Goal: Feedback & Contribution: Leave review/rating

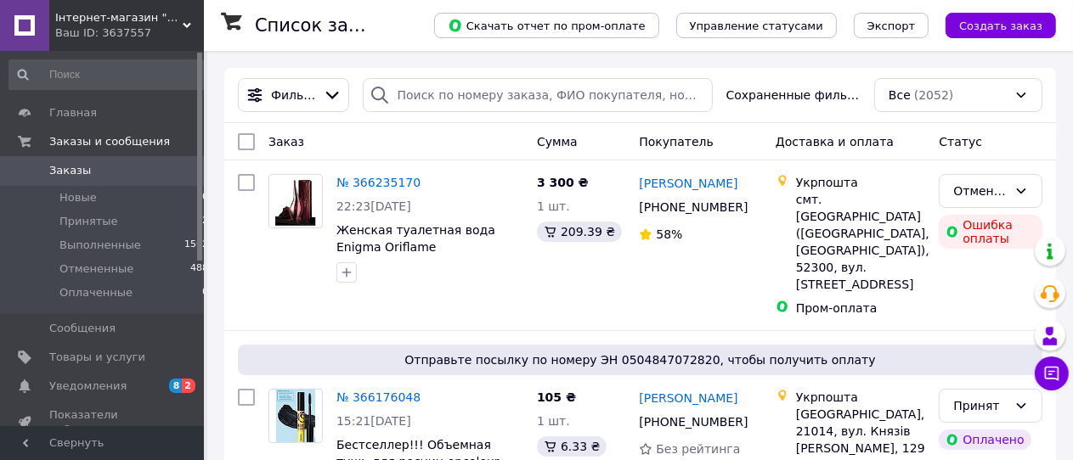
click at [71, 16] on span "Інтернет-магазин "Феерия красоты и здоровья"" at bounding box center [118, 17] width 127 height 15
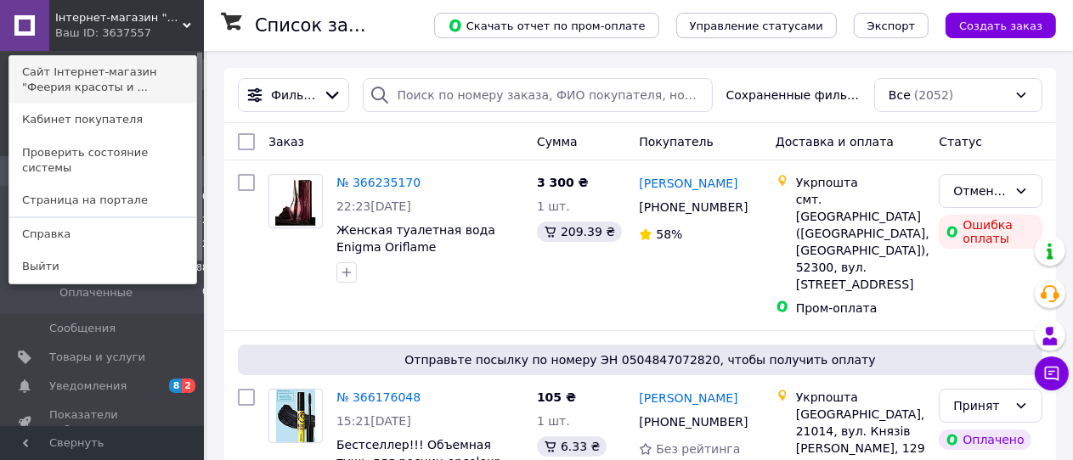
click at [56, 74] on link "Сайт Інтернет-магазин "Феерия красоты и ..." at bounding box center [102, 80] width 187 height 48
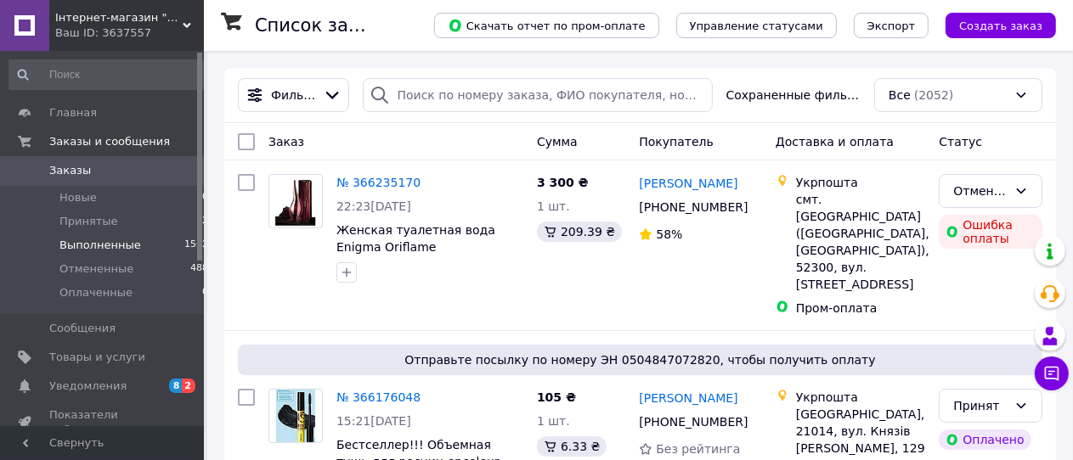
click at [87, 246] on span "Выполненные" at bounding box center [100, 245] width 82 height 15
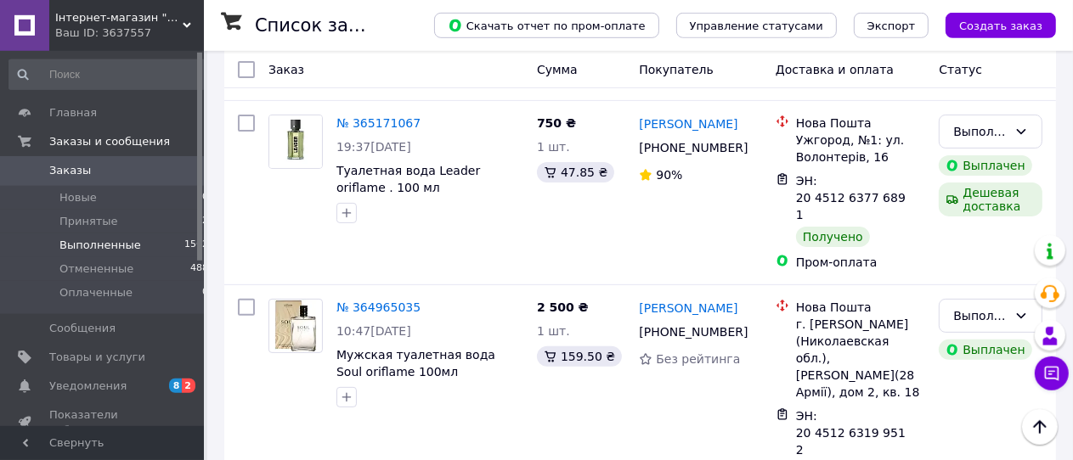
scroll to position [448, 0]
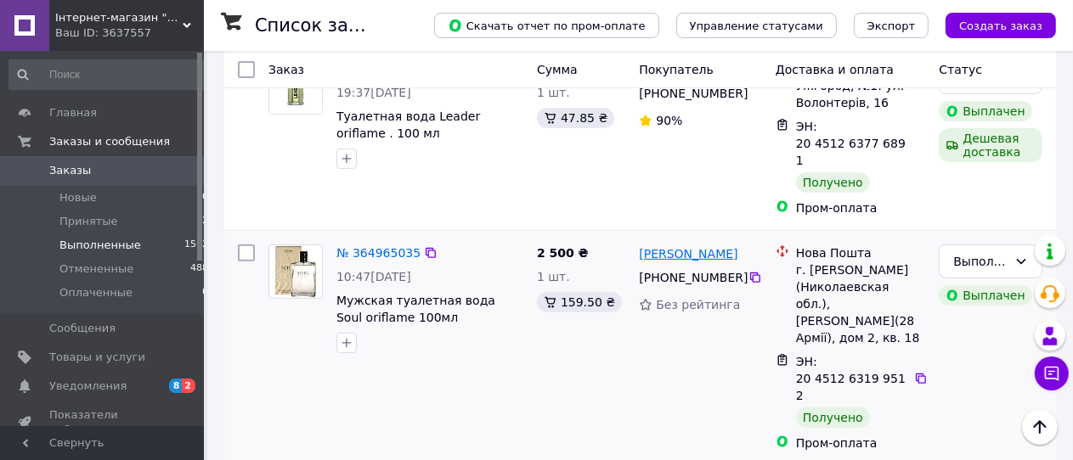
click at [662, 245] on link "[PERSON_NAME]" at bounding box center [688, 253] width 99 height 17
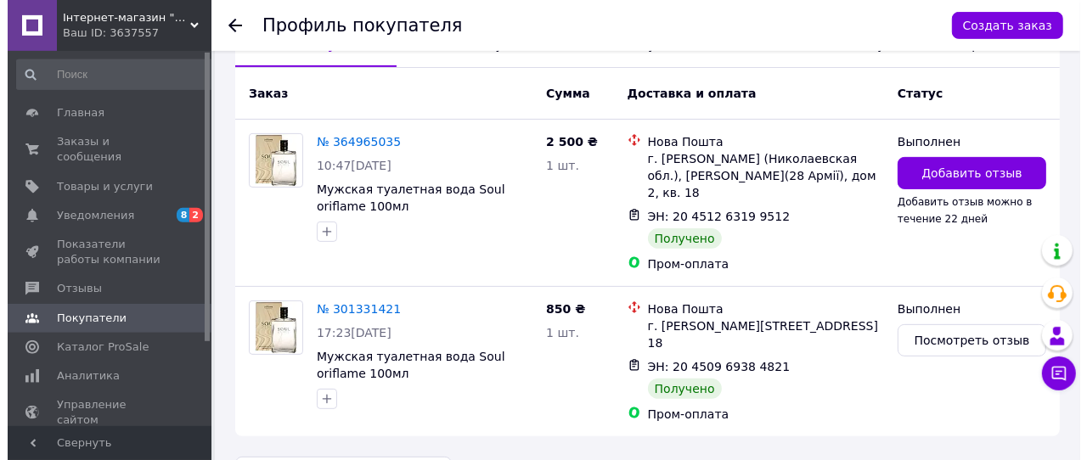
scroll to position [448, 0]
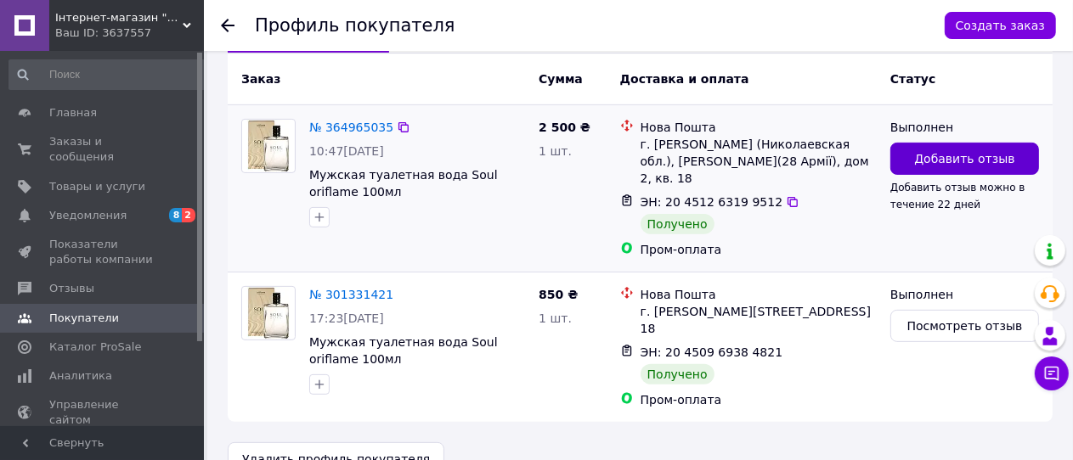
click at [937, 150] on span "Добавить отзыв" at bounding box center [964, 158] width 100 height 17
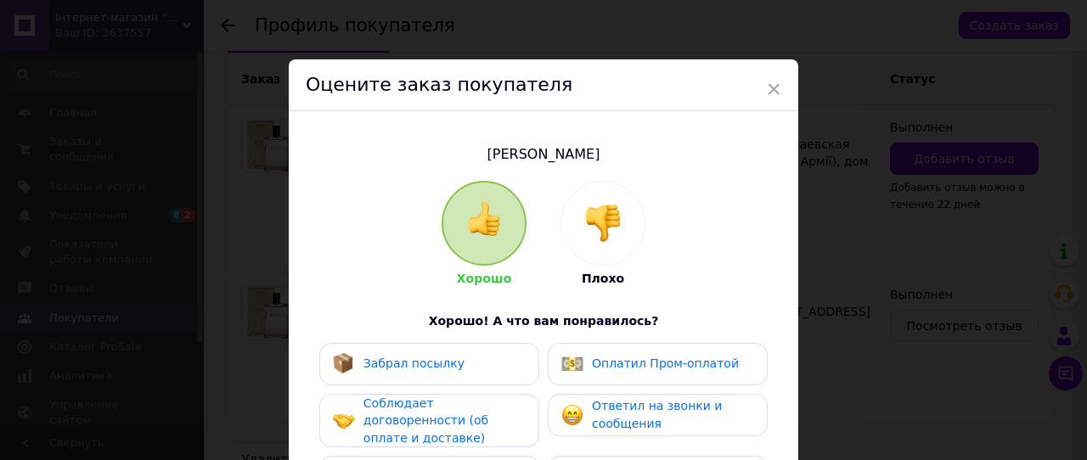
click at [396, 364] on span "Забрал посылку" at bounding box center [413, 364] width 101 height 14
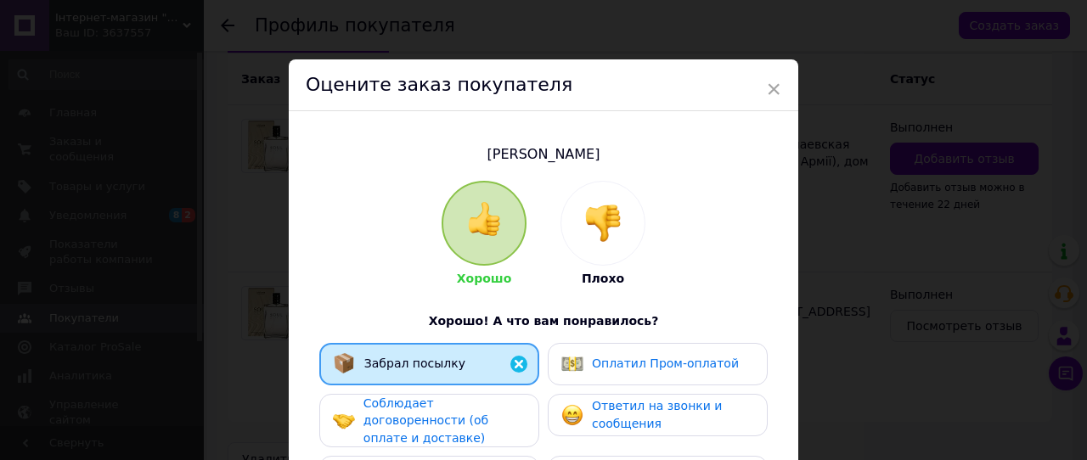
click at [398, 402] on span "Соблюдает договоренности (об оплате и доставке)" at bounding box center [425, 421] width 125 height 48
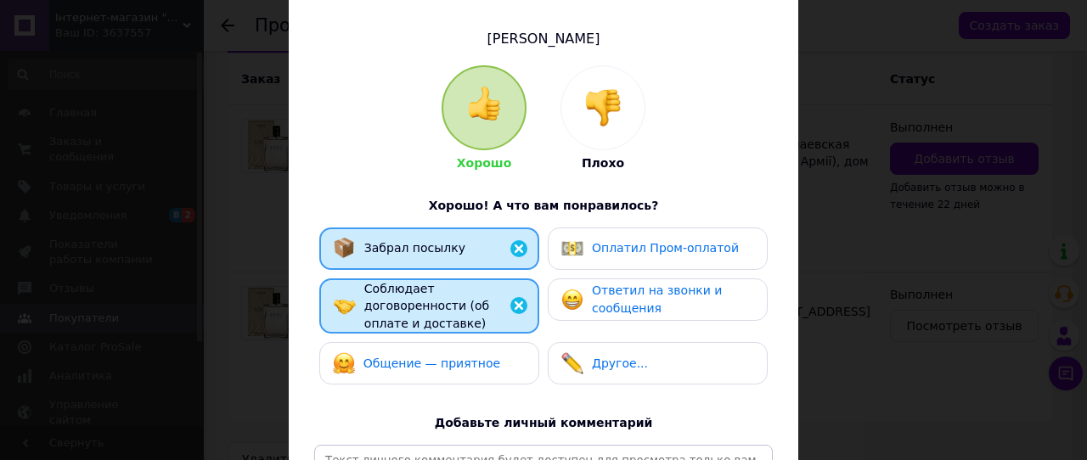
scroll to position [187, 0]
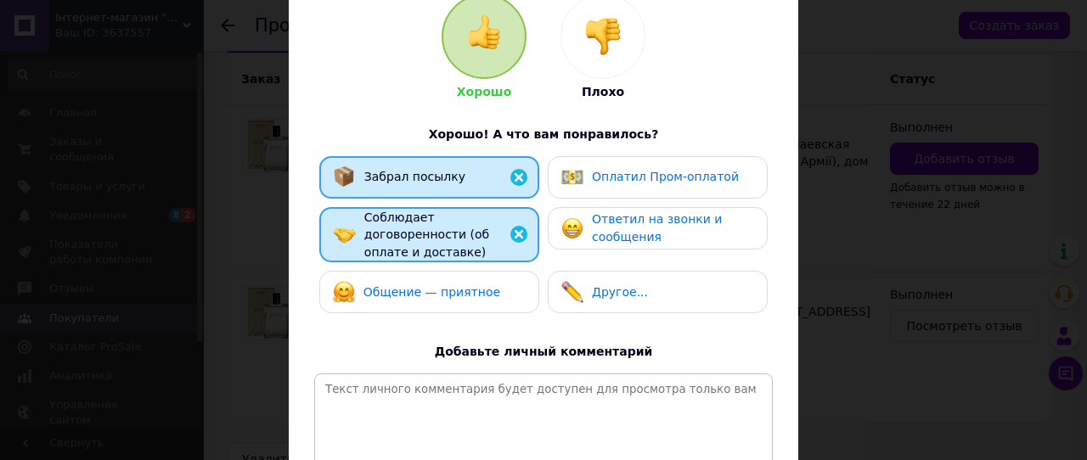
click at [399, 285] on span "Общение — приятное" at bounding box center [431, 292] width 137 height 14
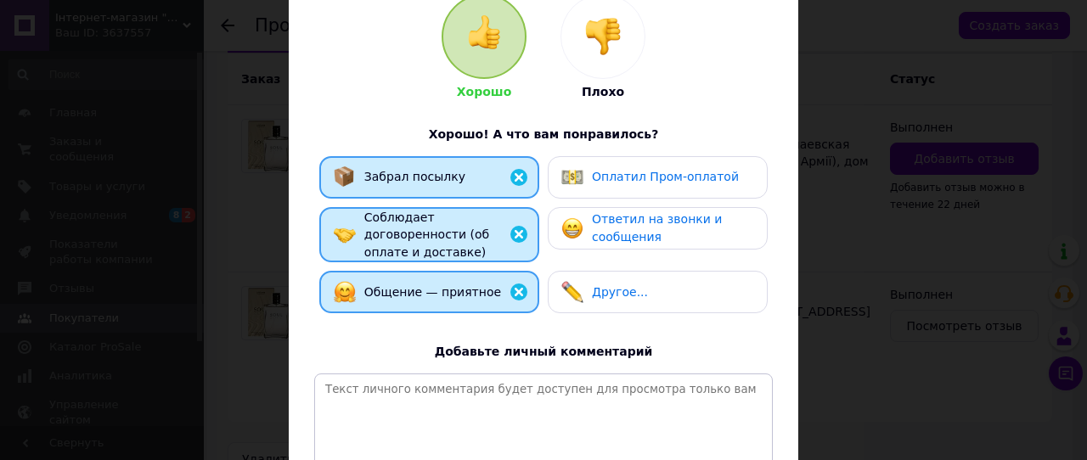
click at [650, 174] on span "Оплатил Пром-оплатой" at bounding box center [665, 177] width 147 height 14
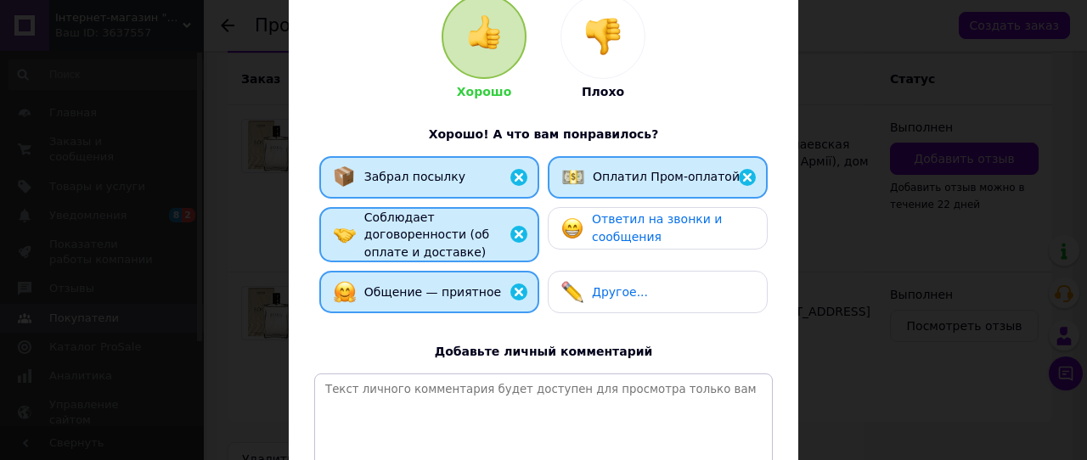
click at [640, 222] on span "Ответил на звонки и сообщения" at bounding box center [657, 227] width 130 height 31
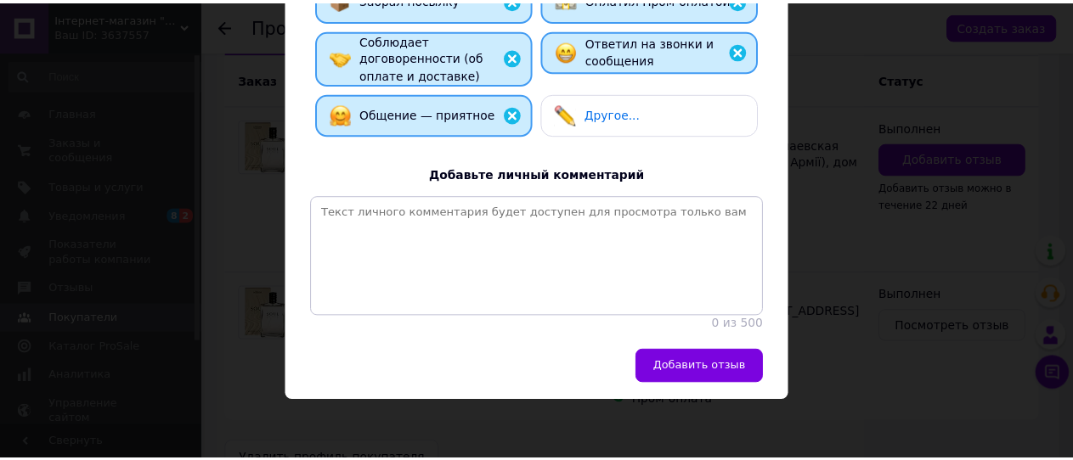
scroll to position [395, 0]
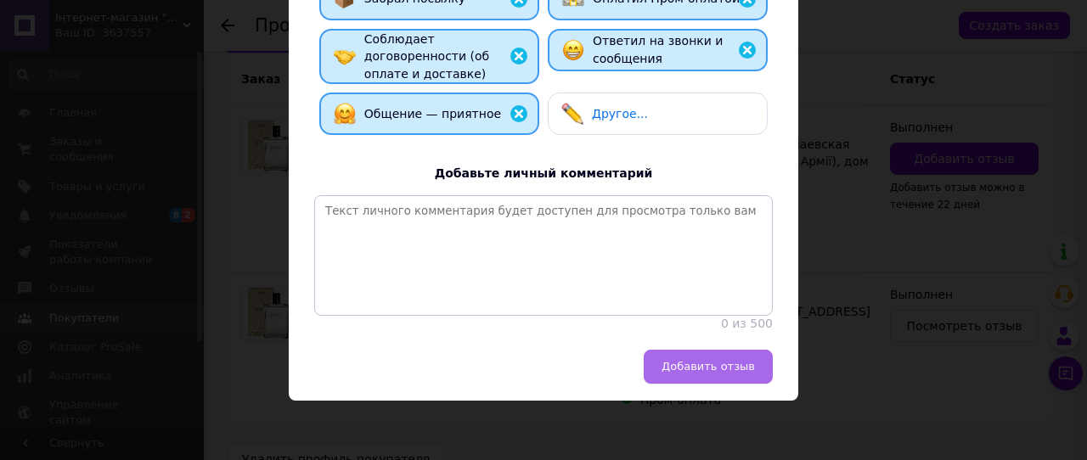
click at [712, 366] on span "Добавить отзыв" at bounding box center [708, 366] width 93 height 13
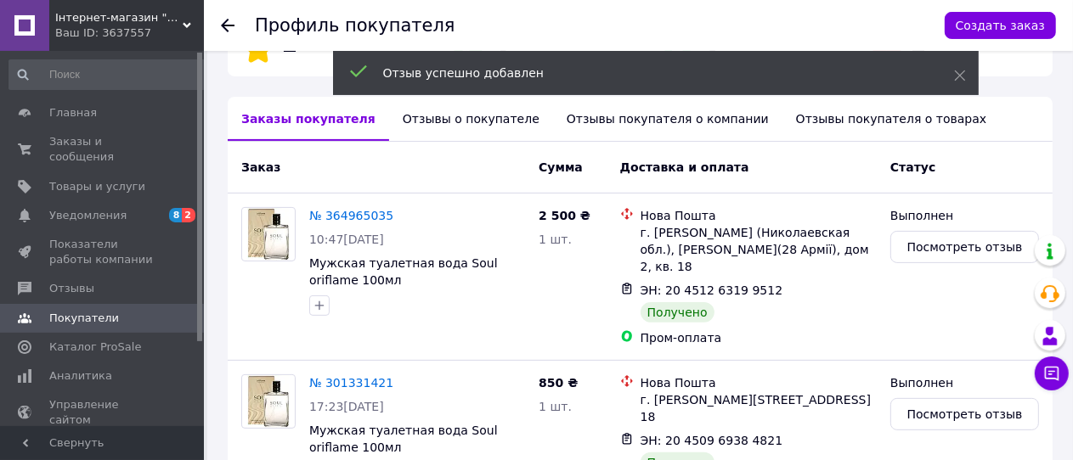
scroll to position [358, 0]
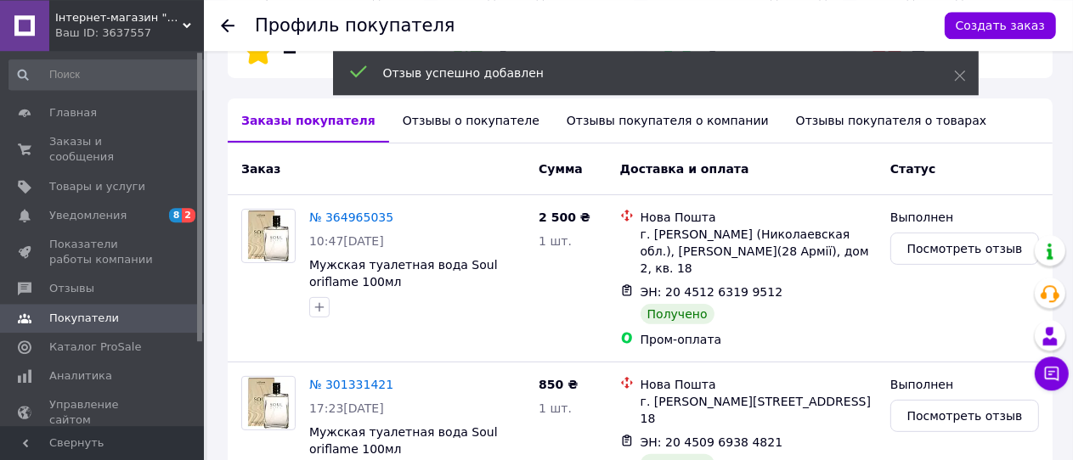
click at [226, 23] on use at bounding box center [228, 26] width 14 height 14
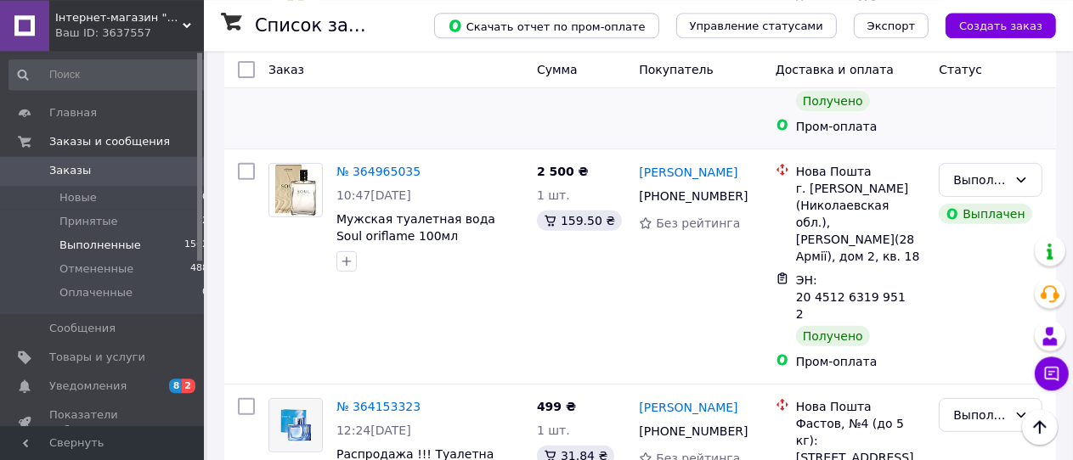
scroll to position [538, 0]
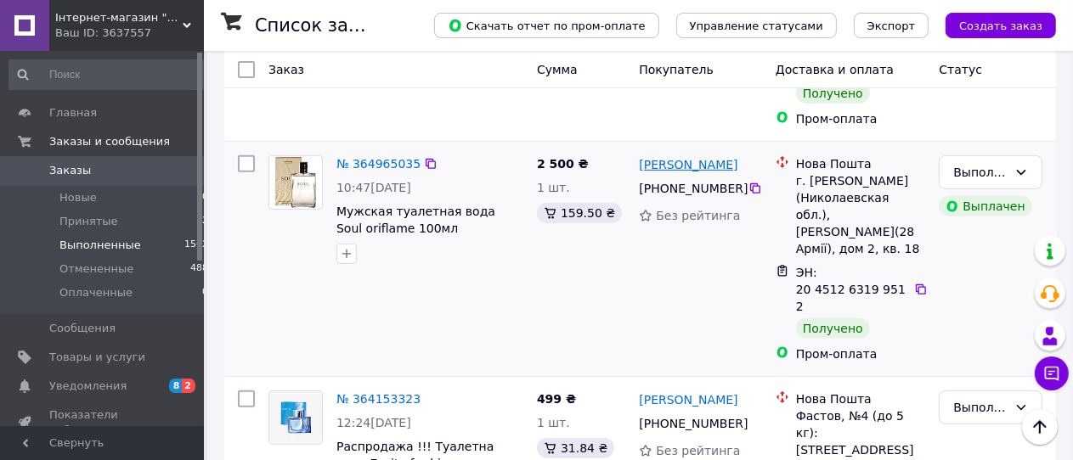
click at [665, 156] on link "[PERSON_NAME]" at bounding box center [688, 164] width 99 height 17
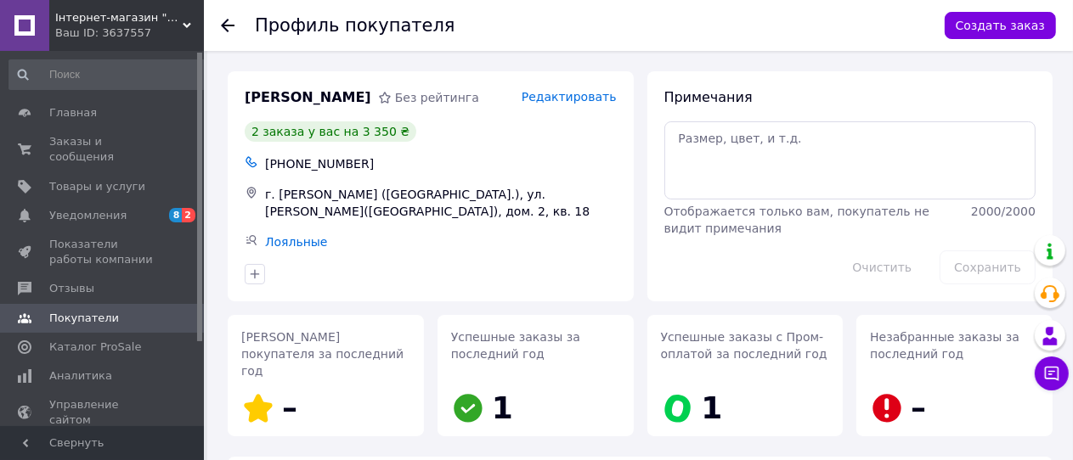
click at [227, 22] on icon at bounding box center [228, 26] width 14 height 14
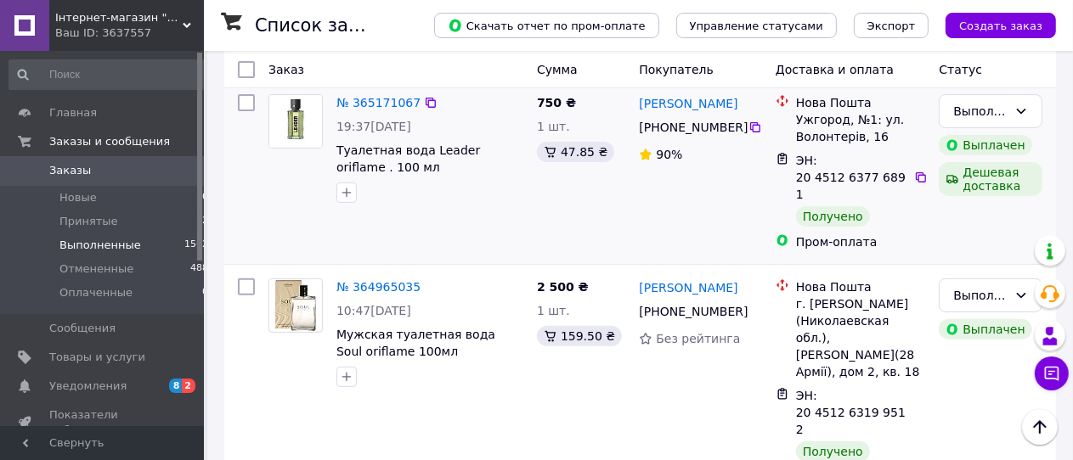
scroll to position [448, 0]
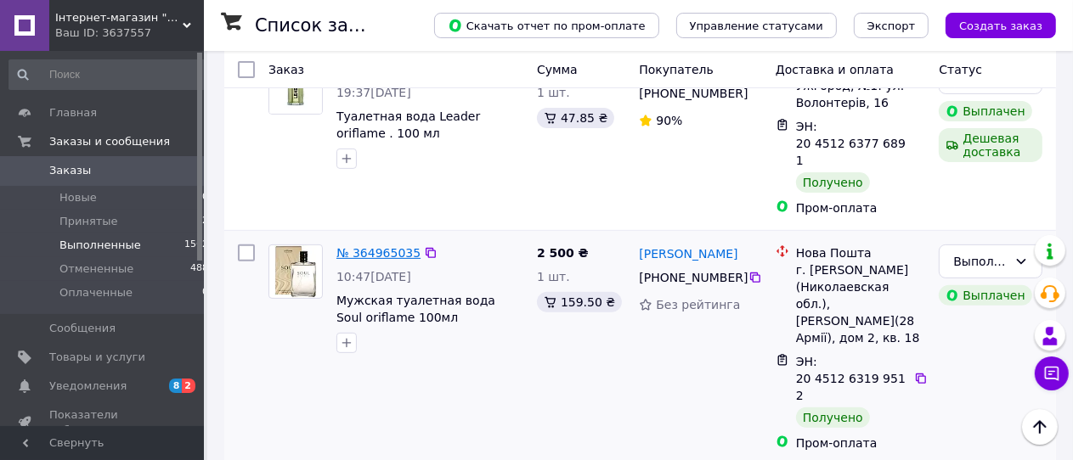
click at [374, 246] on link "№ 364965035" at bounding box center [378, 253] width 84 height 14
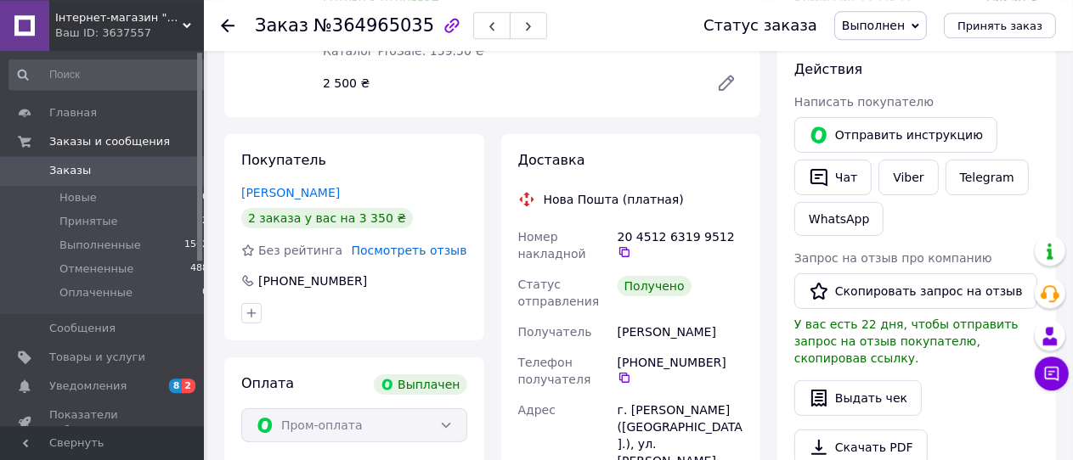
scroll to position [268, 0]
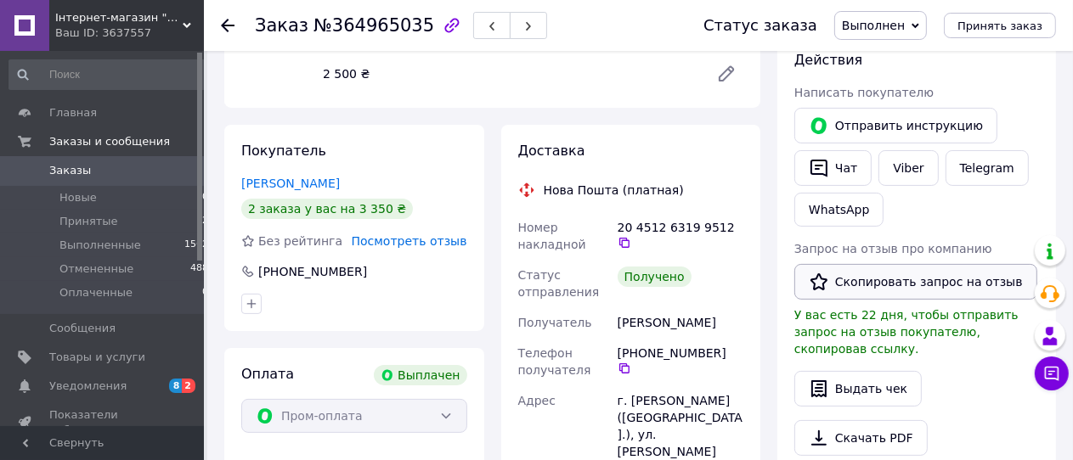
click at [878, 280] on button "Скопировать запрос на отзыв" at bounding box center [915, 282] width 243 height 36
click at [631, 372] on icon at bounding box center [624, 369] width 14 height 14
click at [227, 26] on use at bounding box center [228, 26] width 14 height 14
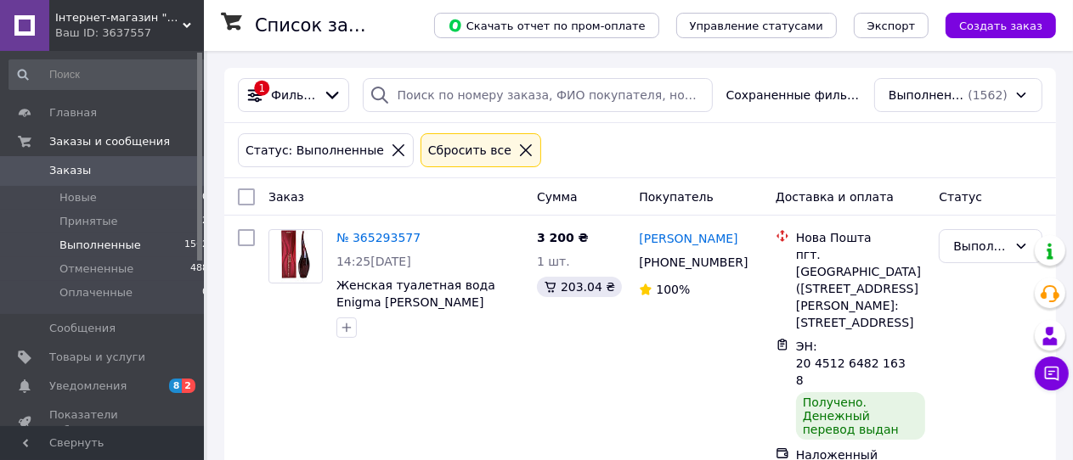
click at [81, 241] on span "Выполненные" at bounding box center [100, 245] width 82 height 15
